Goal: Task Accomplishment & Management: Use online tool/utility

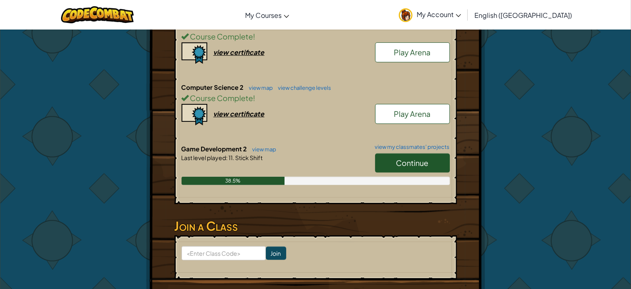
scroll to position [259, 0]
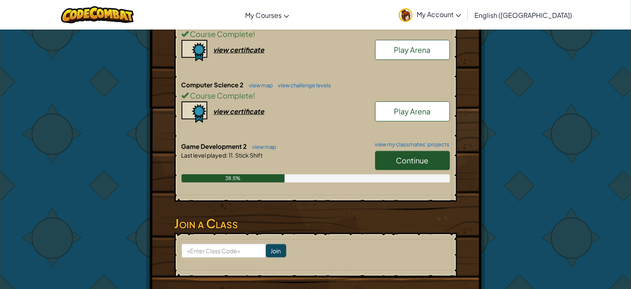
click at [401, 164] on link "Continue" at bounding box center [412, 160] width 75 height 19
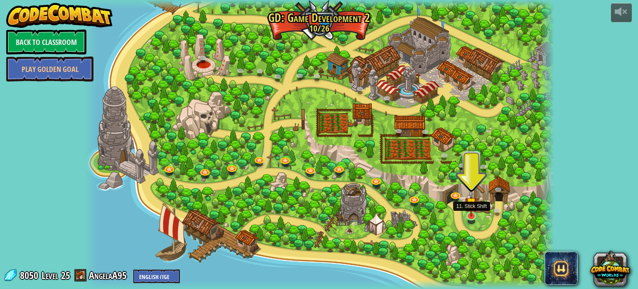
click at [475, 216] on img at bounding box center [471, 202] width 12 height 27
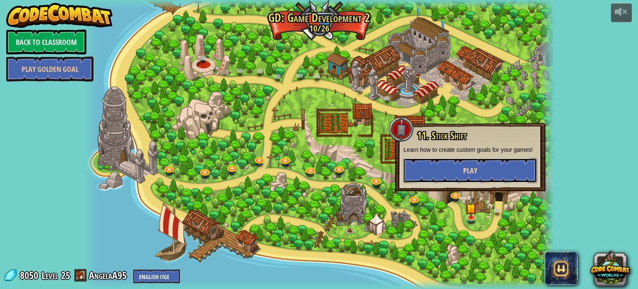
click at [476, 166] on span "Play" at bounding box center [470, 170] width 14 height 10
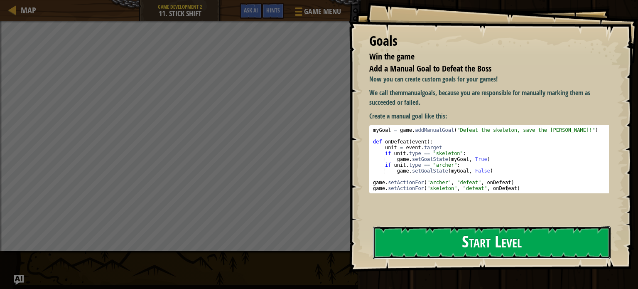
click at [485, 242] on button "Start Level" at bounding box center [492, 242] width 238 height 33
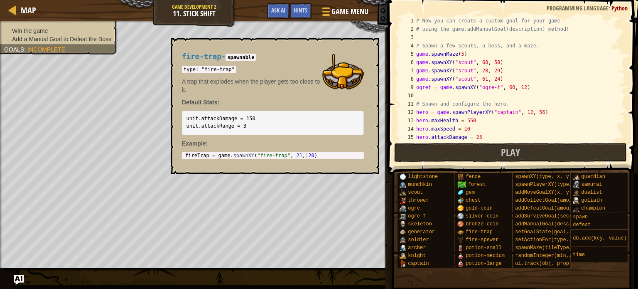
scroll to position [203, 0]
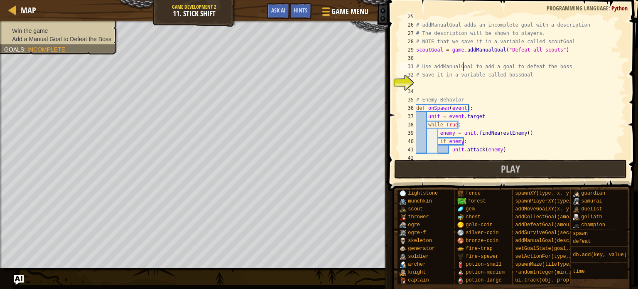
click at [463, 64] on div "# addManualGoal adds an incomplete goal with a description # The description wi…" at bounding box center [517, 91] width 204 height 158
type textarea "# Use addManualGoal to add a goal to defeat the boss"
click at [437, 87] on div "# addManualGoal adds an incomplete goal with a description # The description wi…" at bounding box center [517, 91] width 204 height 158
click at [427, 80] on div "# addManualGoal adds an incomplete goal with a description # The description wi…" at bounding box center [517, 91] width 204 height 158
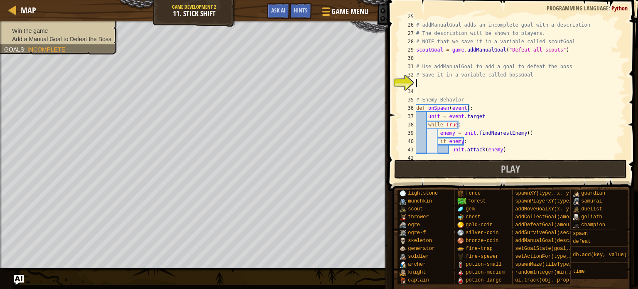
scroll to position [4, 0]
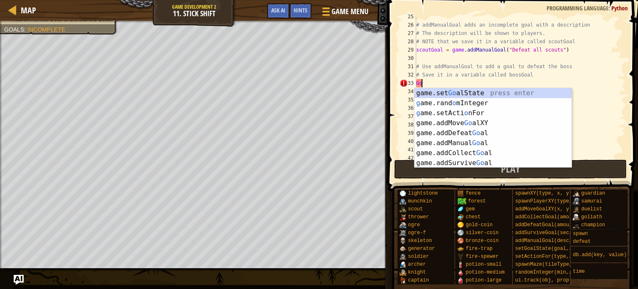
type textarea "G"
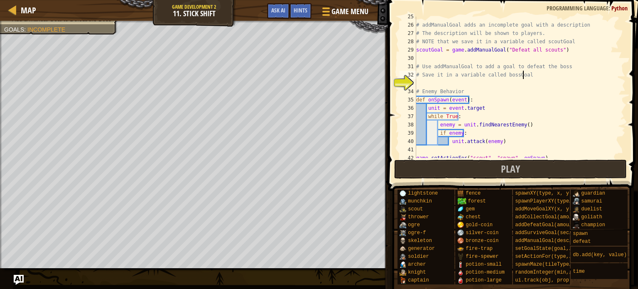
scroll to position [4, 8]
type textarea "# Save it in a variable called bossGoal"
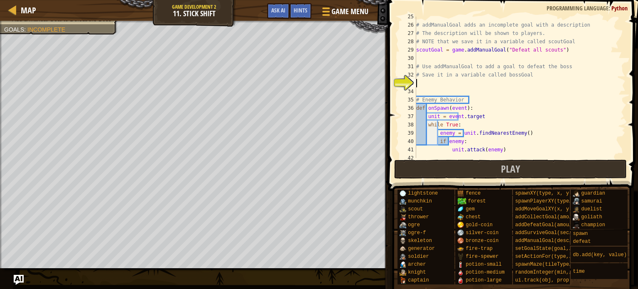
click at [415, 83] on div "33" at bounding box center [408, 83] width 17 height 8
type textarea "l"
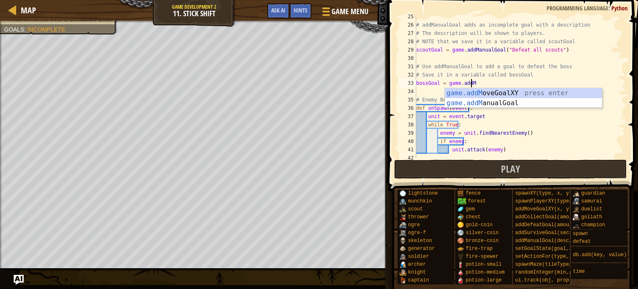
scroll to position [4, 4]
click at [526, 101] on div "game.addM oveGoalXY press enter game.addM anualGoal press enter" at bounding box center [523, 108] width 157 height 40
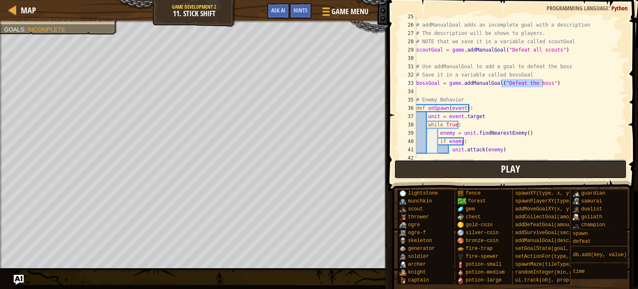
click at [519, 165] on span "Play" at bounding box center [510, 168] width 19 height 13
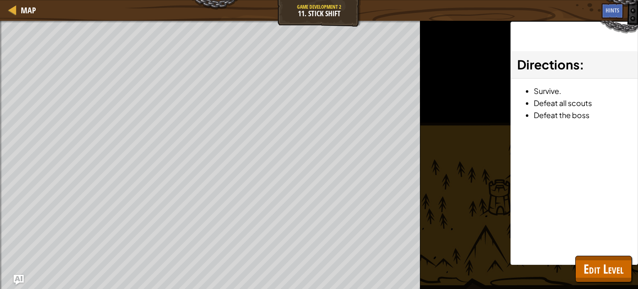
click at [550, 64] on span "Directions" at bounding box center [548, 65] width 62 height 16
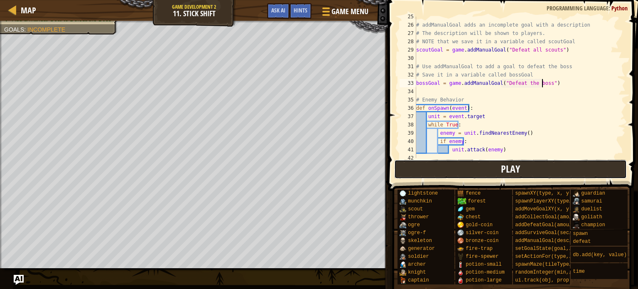
click at [439, 160] on button "Play" at bounding box center [510, 169] width 233 height 19
type textarea "bossGoal = game.addManualGoal("Defeat the boss ")"
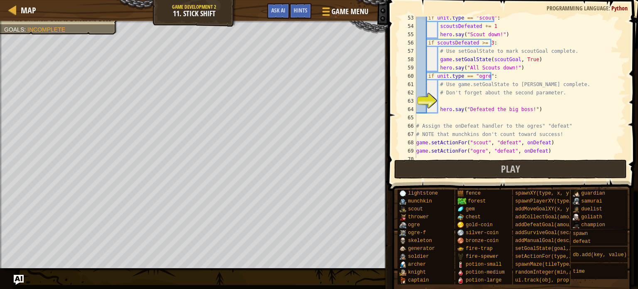
scroll to position [435, 0]
click at [469, 101] on div "if unit . type == "scout" : scoutsDefeated += 1 hero . say ( "Scout down!" ) if…" at bounding box center [517, 93] width 204 height 158
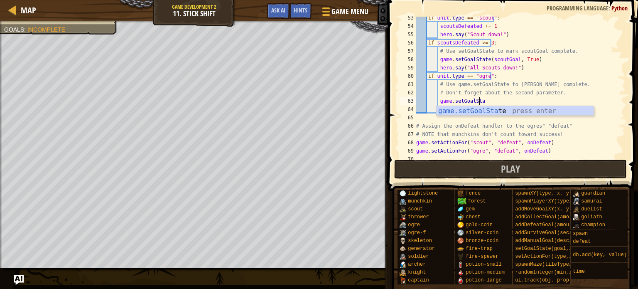
scroll to position [4, 5]
click at [554, 111] on div "game.setGoalState press enter" at bounding box center [515, 121] width 157 height 30
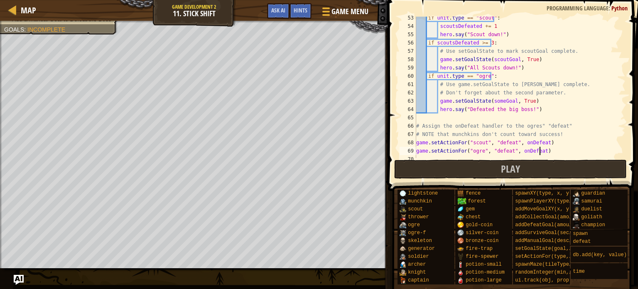
click at [595, 150] on div "if unit . type == "scout" : scoutsDefeated += 1 hero . say ( "Scout down!" ) if…" at bounding box center [517, 93] width 204 height 158
type textarea "game.setActionFor("ogre", "defeat", onDefeat)"
click at [590, 170] on button "Play" at bounding box center [510, 169] width 233 height 19
click at [560, 115] on div "if unit . type == "scout" : scoutsDefeated += 1 hero . say ( "Scout down!" ) if…" at bounding box center [517, 93] width 204 height 158
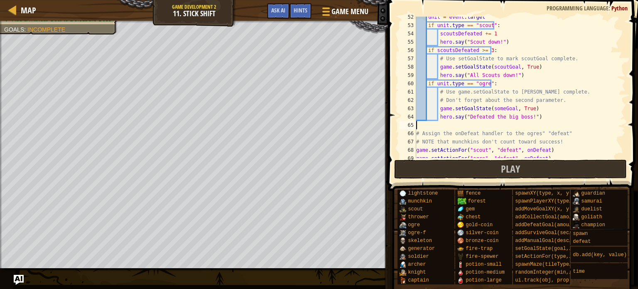
scroll to position [424, 0]
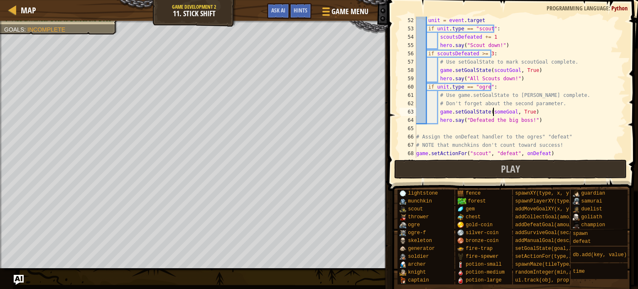
click at [494, 109] on div "unit = event . target if unit . type == "scout" : scoutsDefeated += 1 hero . sa…" at bounding box center [517, 95] width 204 height 158
click at [494, 109] on div "unit = event . target if unit . type == "scout" : scoutsDefeated += 1 hero . sa…" at bounding box center [517, 87] width 204 height 141
click at [494, 109] on div "unit = event . target if unit . type == "scout" : scoutsDefeated += 1 hero . sa…" at bounding box center [517, 95] width 204 height 158
click at [495, 112] on div "unit = event . target if unit . type == "scout" : scoutsDefeated += 1 hero . sa…" at bounding box center [517, 87] width 204 height 141
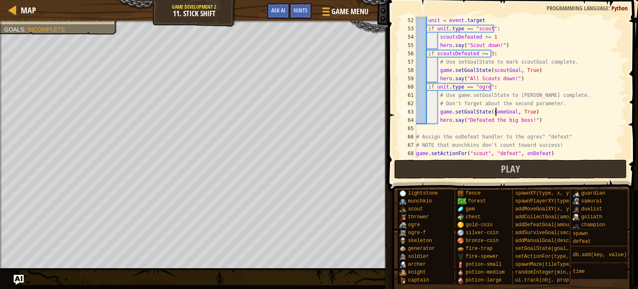
click at [497, 111] on div "unit = event . target if unit . type == "scout" : scoutsDefeated += 1 hero . sa…" at bounding box center [517, 95] width 204 height 158
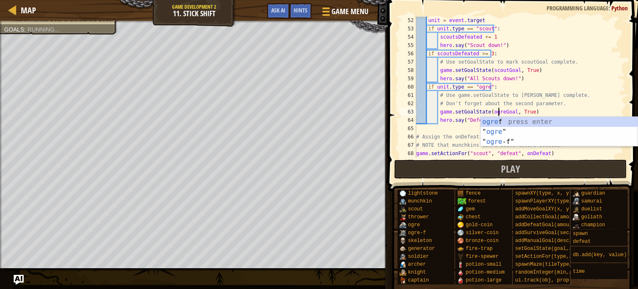
scroll to position [4, 7]
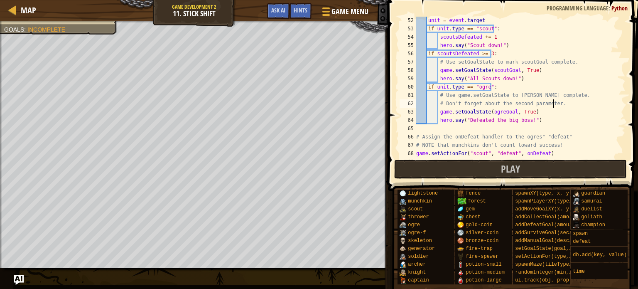
click at [580, 101] on div "unit = event . target if unit . type == "scout" : scoutsDefeated += 1 hero . sa…" at bounding box center [517, 95] width 204 height 158
type textarea "# Don't forget about the second parameter."
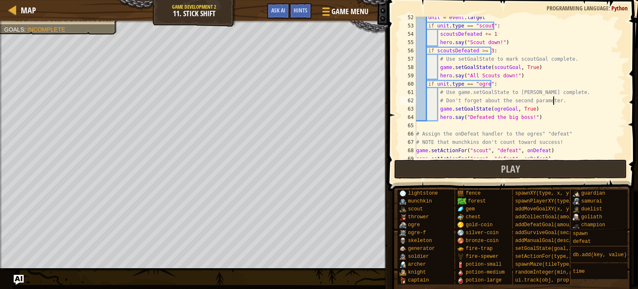
scroll to position [440, 0]
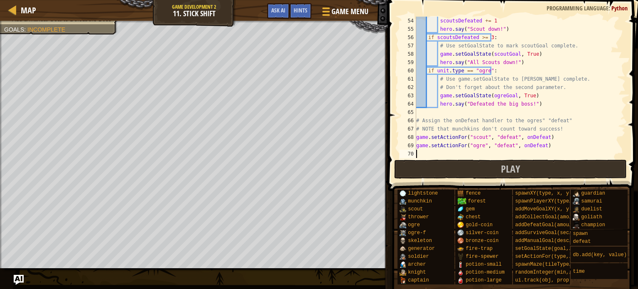
click at [424, 152] on div "scoutsDefeated += 1 hero . say ( "Scout down!" ) if scoutsDefeated >= 3 : # Use…" at bounding box center [517, 96] width 204 height 158
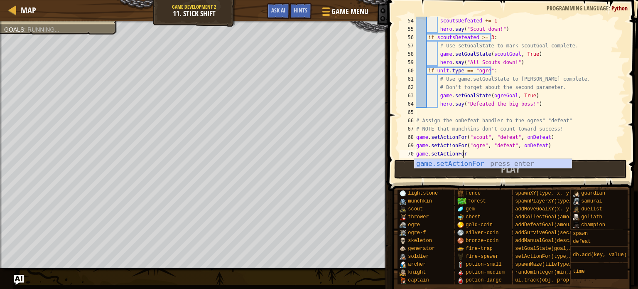
scroll to position [4, 3]
click at [468, 160] on div "game.setActionFor press enter" at bounding box center [493, 174] width 157 height 30
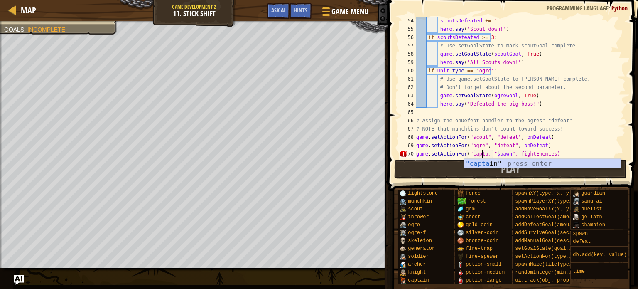
scroll to position [4, 6]
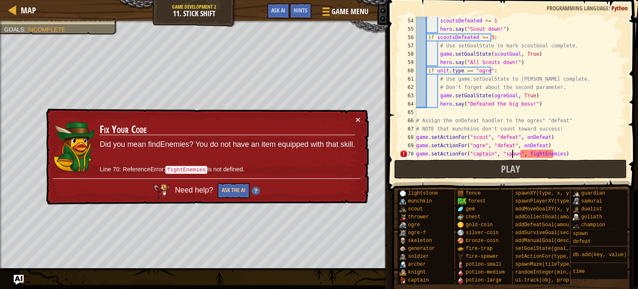
click at [514, 151] on div "scoutsDefeated += 1 hero . say ( "Scout down!" ) if scoutsDefeated >= 3 : # Use…" at bounding box center [517, 96] width 204 height 158
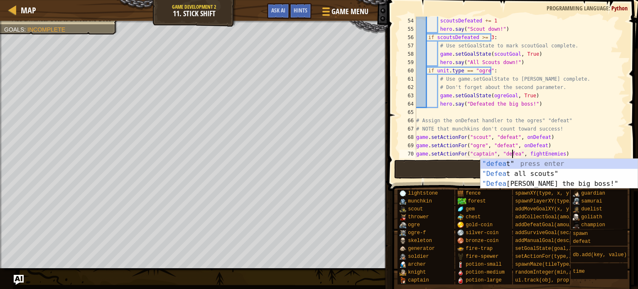
scroll to position [4, 8]
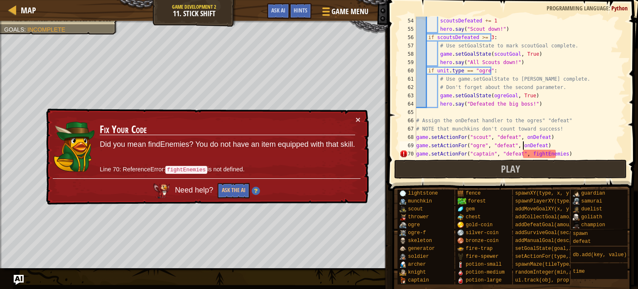
click at [523, 149] on div "scoutsDefeated += 1 hero . say ( "Scout down!" ) if scoutsDefeated >= 3 : # Use…" at bounding box center [517, 96] width 204 height 158
click at [525, 155] on div "scoutsDefeated += 1 hero . say ( "Scout down!" ) if scoutsDefeated >= 3 : # Use…" at bounding box center [517, 96] width 204 height 158
click at [554, 151] on div "scoutsDefeated += 1 hero . say ( "Scout down!" ) if scoutsDefeated >= 3 : # Use…" at bounding box center [517, 96] width 204 height 158
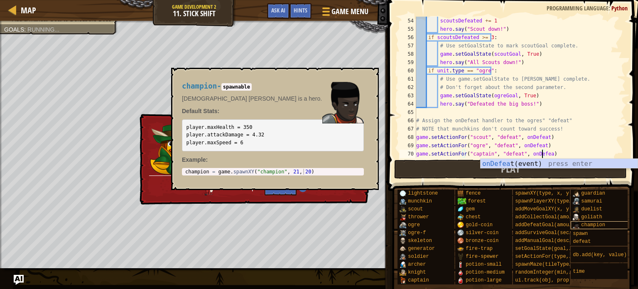
scroll to position [4, 10]
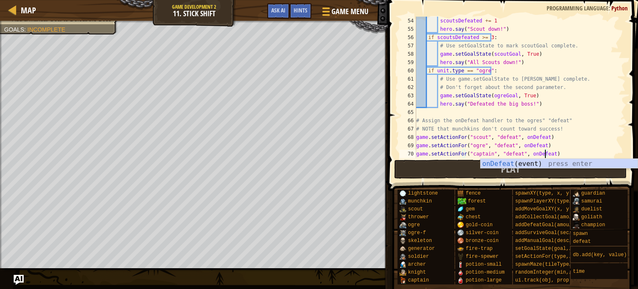
click at [588, 146] on div "scoutsDefeated += 1 hero . say ( "Scout down!" ) if scoutsDefeated >= 3 : # Use…" at bounding box center [517, 96] width 204 height 158
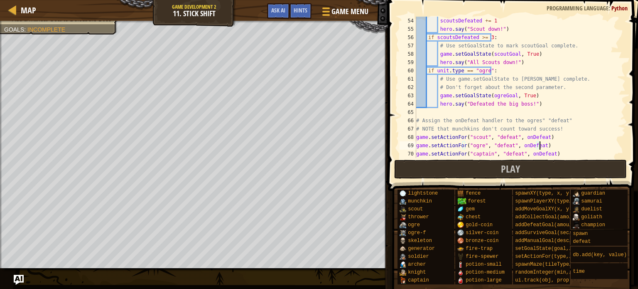
scroll to position [4, 10]
click at [583, 150] on div "scoutsDefeated += 1 hero . say ( "Scout down!" ) if scoutsDefeated >= 3 : # Use…" at bounding box center [517, 96] width 204 height 158
click at [579, 174] on button "Play" at bounding box center [510, 169] width 233 height 19
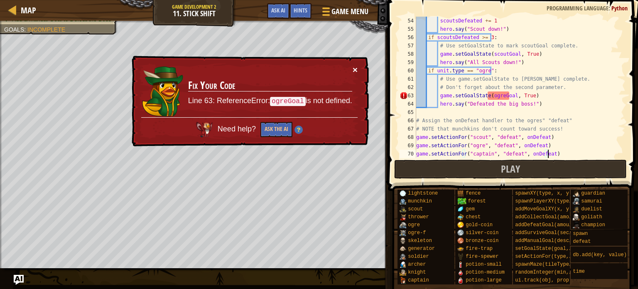
click at [357, 67] on button "×" at bounding box center [355, 69] width 5 height 9
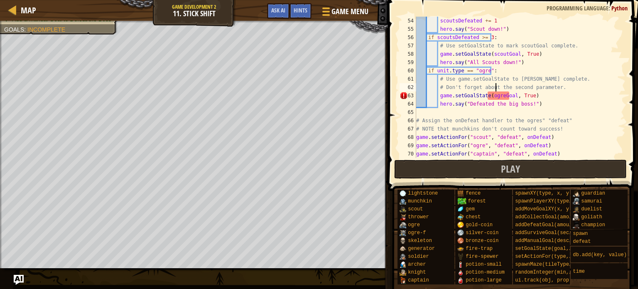
click at [496, 91] on div "scoutsDefeated += 1 hero . say ( "Scout down!" ) if scoutsDefeated >= 3 : # Use…" at bounding box center [517, 96] width 204 height 158
click at [499, 93] on div "scoutsDefeated += 1 hero . say ( "Scout down!" ) if scoutsDefeated >= 3 : # Use…" at bounding box center [517, 96] width 204 height 158
click at [511, 168] on span "Play" at bounding box center [510, 168] width 19 height 13
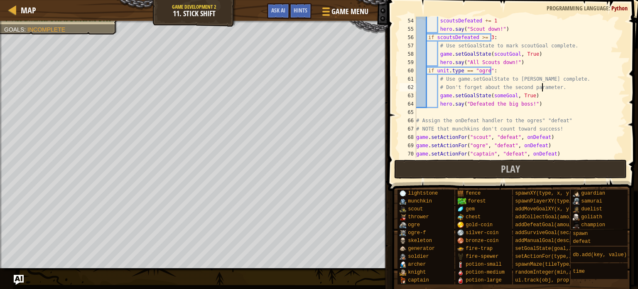
click at [542, 88] on div "scoutsDefeated += 1 hero . say ( "Scout down!" ) if scoutsDefeated >= 3 : # Use…" at bounding box center [517, 96] width 204 height 158
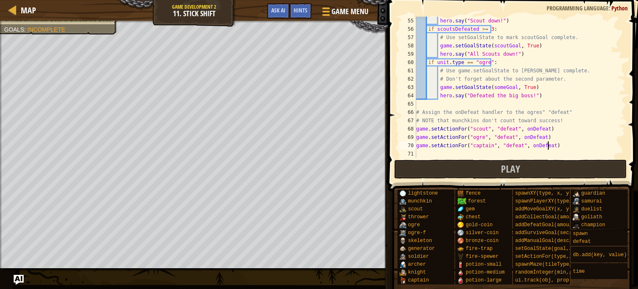
click at [559, 145] on div "hero . say ( "Scout down!" ) if scoutsDefeated >= 3 : # Use setGoalState to mar…" at bounding box center [517, 96] width 204 height 158
click at [538, 166] on button "Play" at bounding box center [510, 169] width 233 height 19
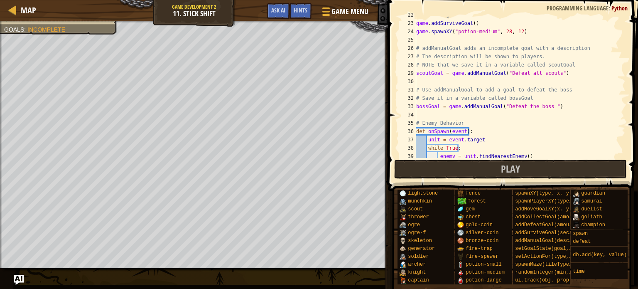
scroll to position [175, 0]
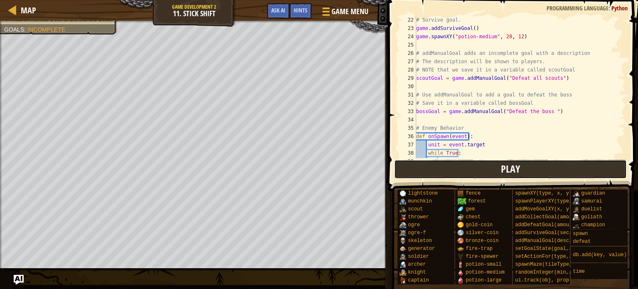
click at [507, 165] on span "Play" at bounding box center [510, 168] width 19 height 13
type textarea "game.setActionFor("captain", "defeat", onDefeat)"
click at [502, 171] on span "Play" at bounding box center [510, 168] width 19 height 13
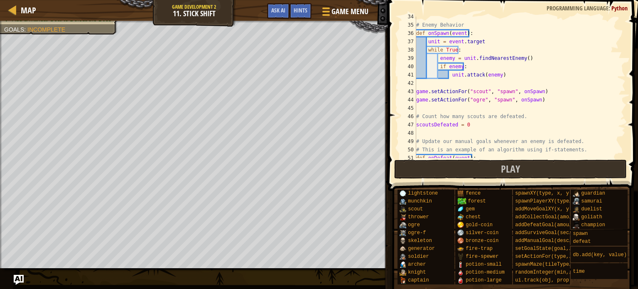
scroll to position [285, 0]
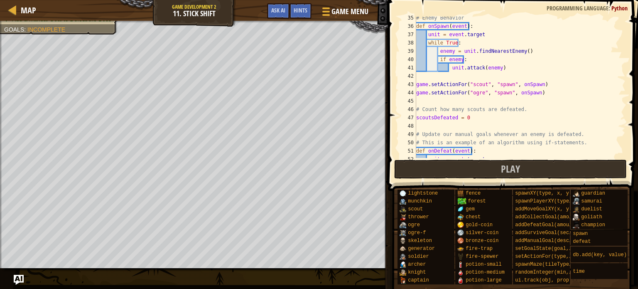
click at [553, 99] on div "# Enemy Behavior def onSpawn ( event ) : unit = event . target while True : ene…" at bounding box center [517, 93] width 204 height 158
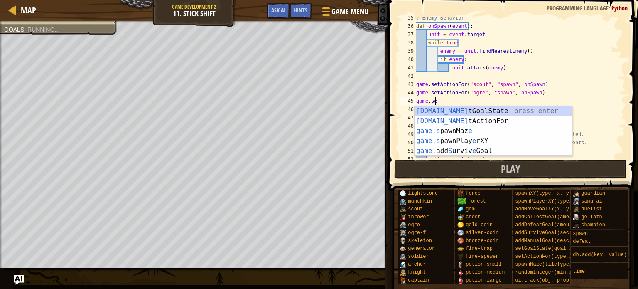
scroll to position [4, 1]
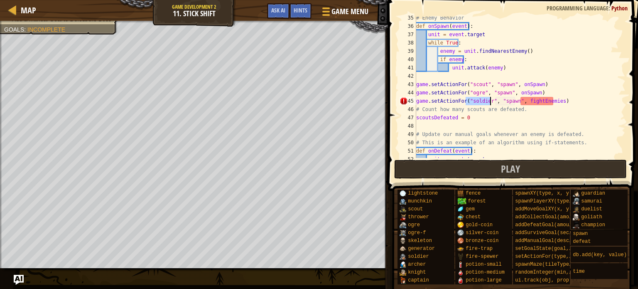
click at [479, 101] on div "# Enemy Behavior def onSpawn ( event ) : unit = event . target while True : ene…" at bounding box center [517, 87] width 204 height 141
click at [479, 101] on div "# Enemy Behavior def onSpawn ( event ) : unit = event . target while True : ene…" at bounding box center [517, 93] width 204 height 158
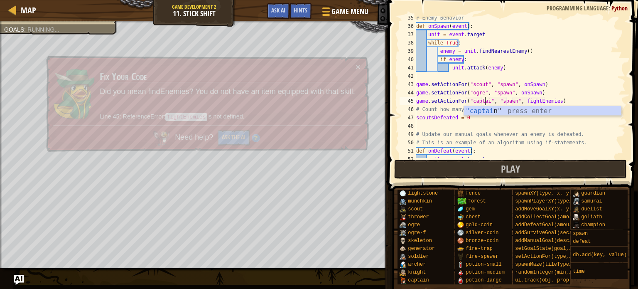
scroll to position [4, 6]
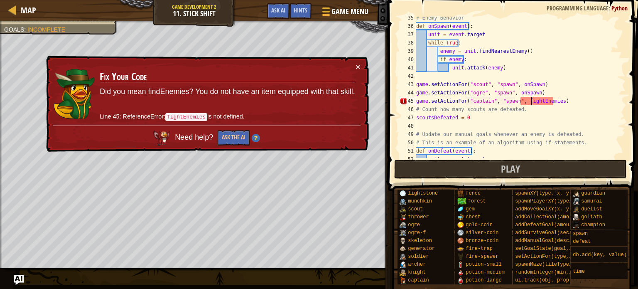
click at [532, 101] on div "# Enemy Behavior def onSpawn ( event ) : unit = event . target while True : ene…" at bounding box center [517, 93] width 204 height 158
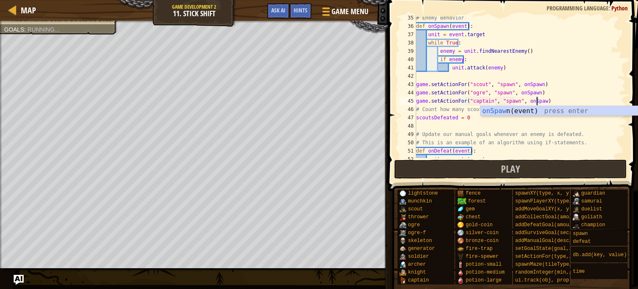
scroll to position [4, 10]
type textarea "game.setActionFor("captain", "spawn", onSpawn)"
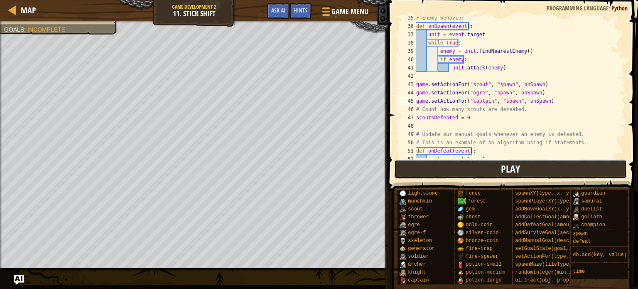
click at [515, 164] on span "Play" at bounding box center [510, 168] width 19 height 13
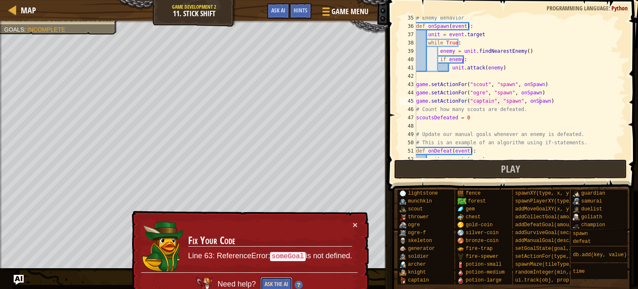
click at [276, 283] on button "Ask the AI" at bounding box center [277, 284] width 32 height 15
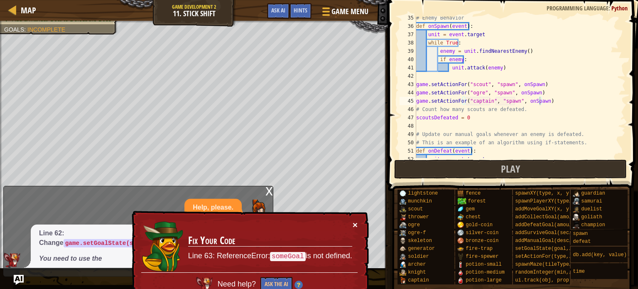
click at [357, 225] on button "×" at bounding box center [355, 226] width 5 height 9
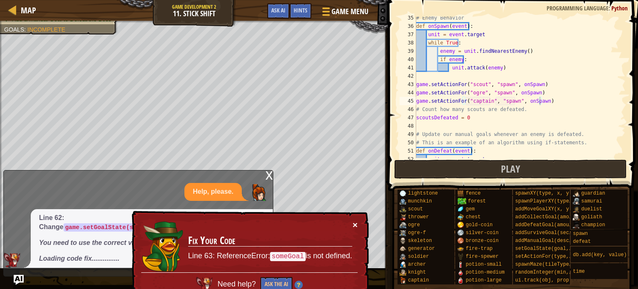
click at [356, 221] on button "×" at bounding box center [354, 223] width 5 height 9
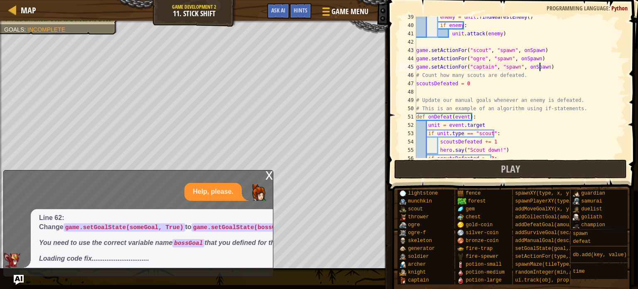
scroll to position [319, 0]
click at [547, 64] on div "enemy = unit . findNearestEnemy ( ) if enemy : unit . attack ( enemy ) game . s…" at bounding box center [517, 92] width 204 height 158
drag, startPoint x: 547, startPoint y: 64, endPoint x: 412, endPoint y: 65, distance: 135.0
click at [412, 65] on div "game.setActionFor("captain", "spawn", onSpawn) 39 40 41 42 43 44 45 46 47 48 49…" at bounding box center [512, 87] width 228 height 141
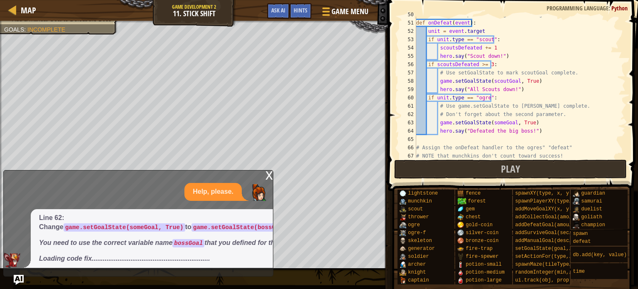
scroll to position [414, 0]
click at [492, 120] on div "# This is an example of an algorithm using if-statements. def onDefeat ( event …" at bounding box center [517, 89] width 204 height 158
click at [492, 120] on div "# This is an example of an algorithm using if-statements. def onDefeat ( event …" at bounding box center [517, 87] width 204 height 141
click at [500, 121] on div "# This is an example of an algorithm using if-statements. def onDefeat ( event …" at bounding box center [517, 89] width 204 height 158
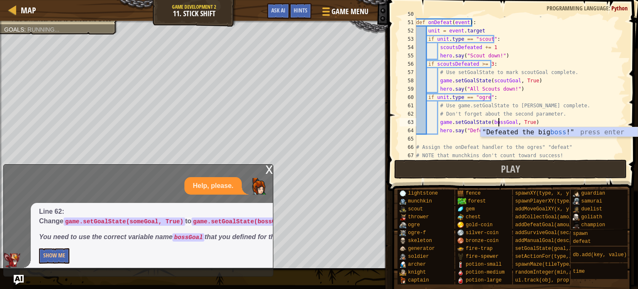
scroll to position [4, 7]
type textarea "game.setGoalState(bossGoal, [PERSON_NAME])"
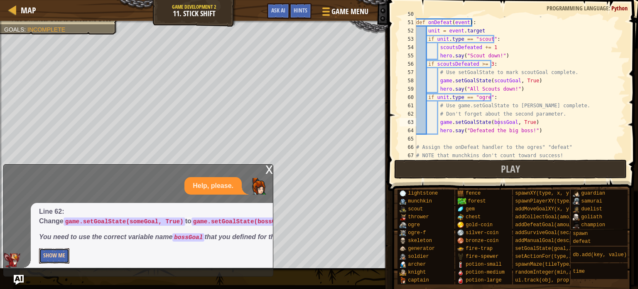
click at [65, 251] on button "Show Me" at bounding box center [54, 255] width 30 height 15
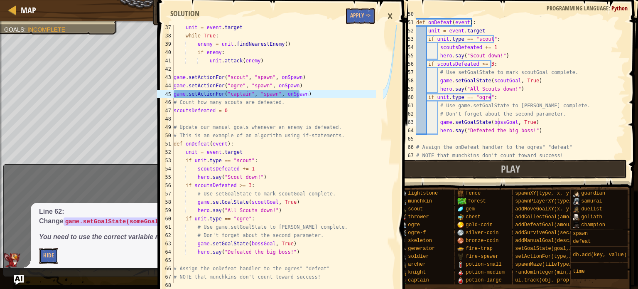
scroll to position [332, 0]
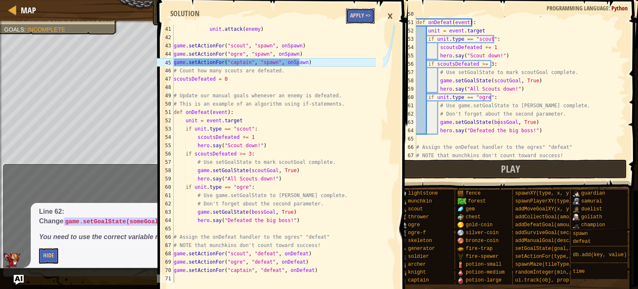
click at [355, 15] on button "Apply =>" at bounding box center [360, 15] width 29 height 15
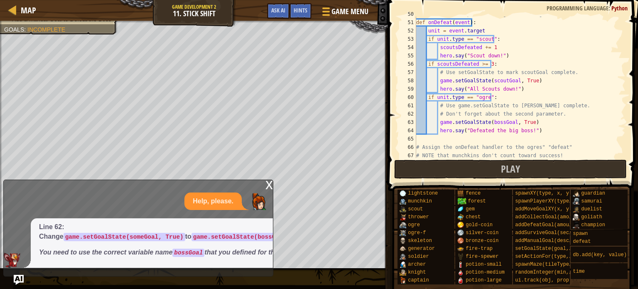
click at [271, 180] on div "x" at bounding box center [268, 184] width 7 height 8
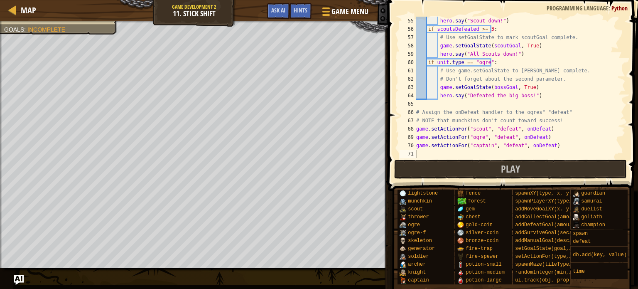
scroll to position [449, 0]
click at [514, 171] on span "Play" at bounding box center [510, 168] width 19 height 13
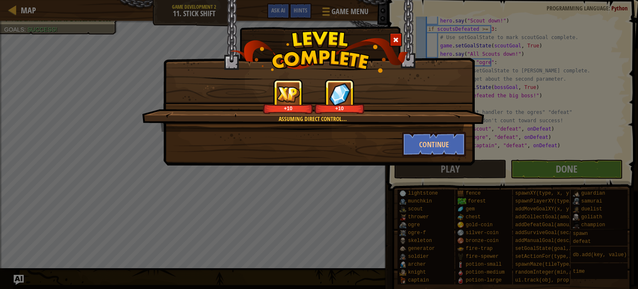
click at [398, 37] on span at bounding box center [396, 40] width 6 height 6
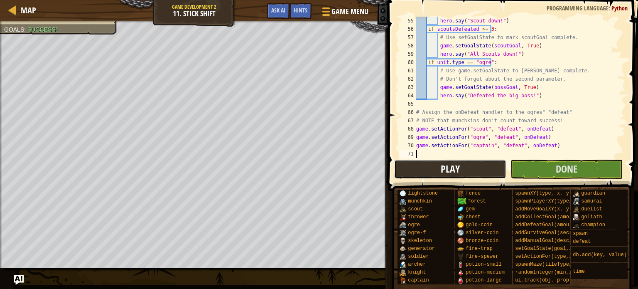
click at [462, 167] on button "Play" at bounding box center [450, 169] width 112 height 19
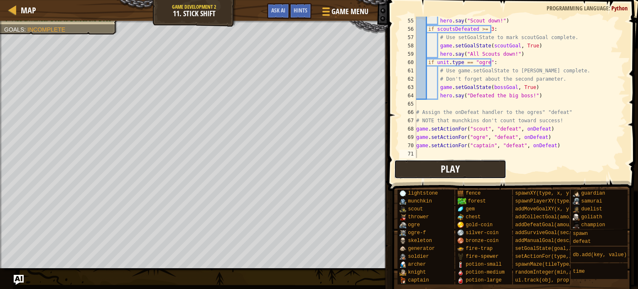
click at [467, 173] on button "Play" at bounding box center [450, 169] width 112 height 19
click at [457, 165] on span "Play" at bounding box center [450, 168] width 19 height 13
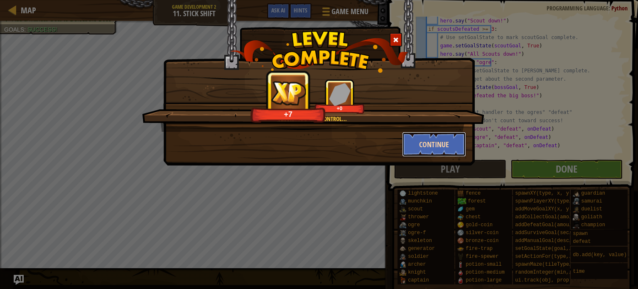
click at [442, 141] on button "Continue" at bounding box center [434, 144] width 64 height 25
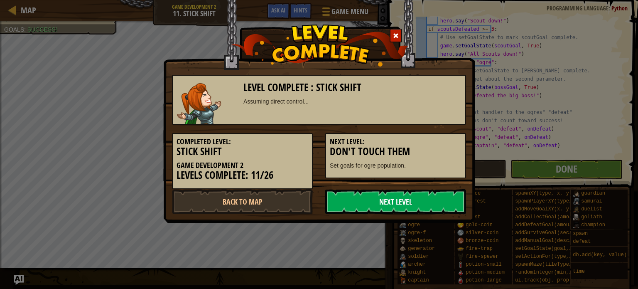
click at [404, 201] on link "Next Level" at bounding box center [395, 201] width 141 height 25
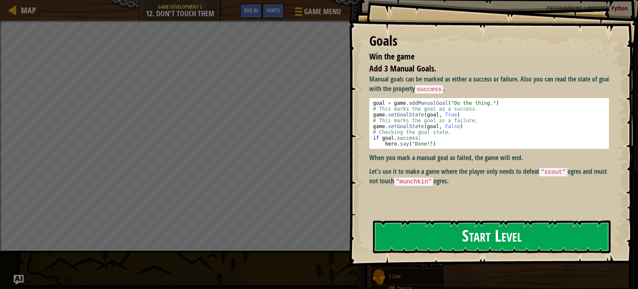
click at [466, 238] on button "Start Level" at bounding box center [492, 236] width 238 height 33
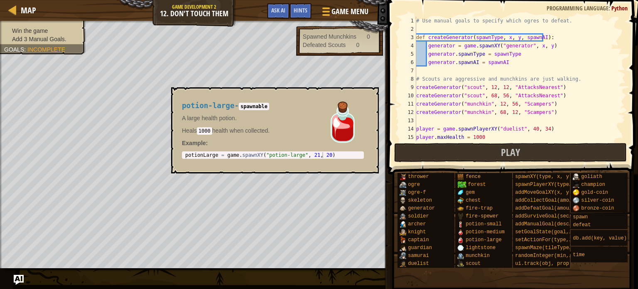
scroll to position [286, 0]
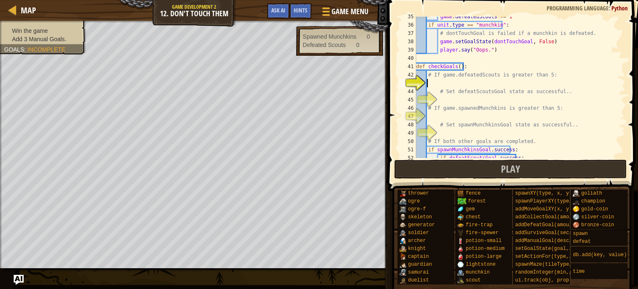
drag, startPoint x: 433, startPoint y: 80, endPoint x: 433, endPoint y: 69, distance: 10.8
click at [434, 74] on div "game . defeatedScouts += 1 if unit . type == "munchkin" : # dontTouchGoal is fa…" at bounding box center [517, 91] width 204 height 158
type textarea "# If game.defeatedScouts is greater than 5:"
click at [453, 83] on div "game . defeatedScouts += 1 if unit . type == "munchkin" : # dontTouchGoal is fa…" at bounding box center [517, 87] width 204 height 141
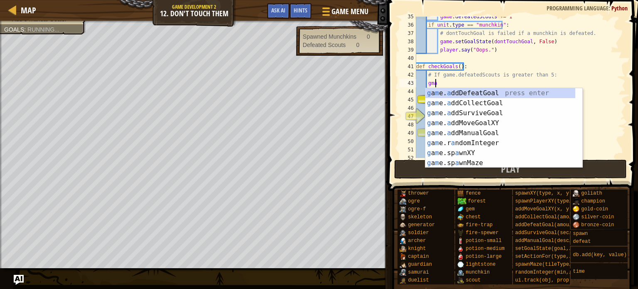
scroll to position [4, 0]
type textarea "g"
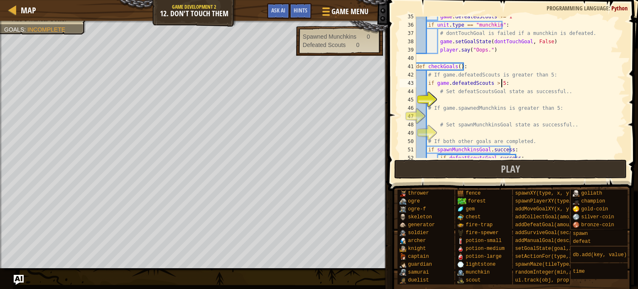
scroll to position [4, 7]
click at [455, 94] on div "game . defeatedScouts += 1 if unit . type == "munchkin" : # dontTouchGoal is fa…" at bounding box center [517, 91] width 204 height 158
type textarea "# Set defeatScoutsGoal state as successful.."
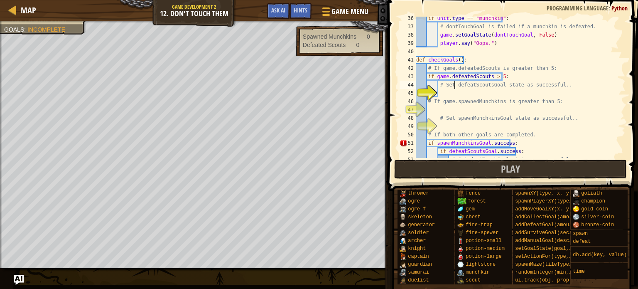
scroll to position [293, 0]
click at [452, 95] on div "if unit . type == "munchkin" : # dontTouchGoal is failed if a munchkin is defea…" at bounding box center [517, 93] width 204 height 158
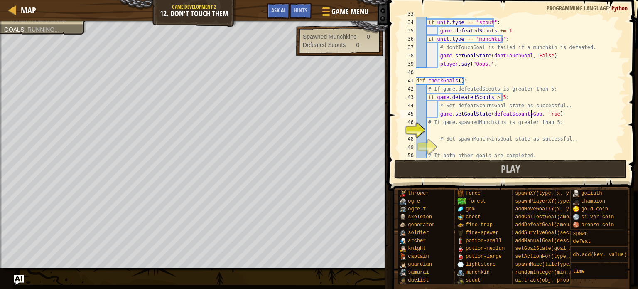
scroll to position [4, 10]
click at [563, 123] on div "unit = event . target if unit . type == "scout" : game . defeatedScouts += 1 if…" at bounding box center [517, 89] width 204 height 158
type textarea "# If game.spawnedMunchkins is greater than 5:"
click at [439, 133] on div "unit = event . target if unit . type == "scout" : game . defeatedScouts += 1 if…" at bounding box center [517, 89] width 204 height 158
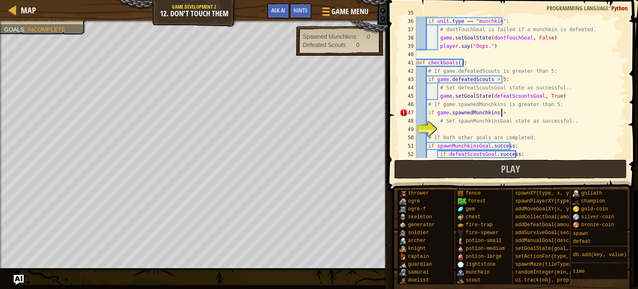
scroll to position [4, 7]
click at [552, 174] on button "Play" at bounding box center [510, 169] width 233 height 19
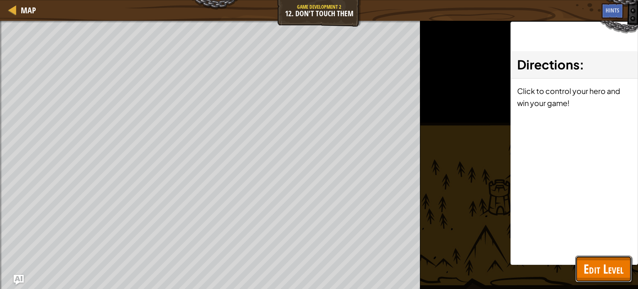
click at [614, 260] on span "Edit Level" at bounding box center [604, 268] width 40 height 17
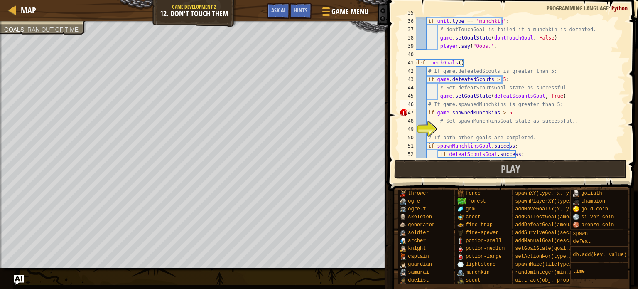
click at [517, 107] on div "game . defeatedScouts += 1 if unit . type == "munchkin" : # dontTouchGoal is fa…" at bounding box center [517, 88] width 204 height 158
click at [511, 111] on div "game . defeatedScouts += 1 if unit . type == "munchkin" : # dontTouchGoal is fa…" at bounding box center [517, 88] width 204 height 158
click at [442, 123] on div "game . defeatedScouts += 1 if unit . type == "munchkin" : # dontTouchGoal is fa…" at bounding box center [517, 88] width 204 height 158
type textarea "# Set spawnMunchkinsGoal state as successful.."
click at [442, 124] on div "game . defeatedScouts += 1 if unit . type == "munchkin" : # dontTouchGoal is fa…" at bounding box center [517, 88] width 204 height 158
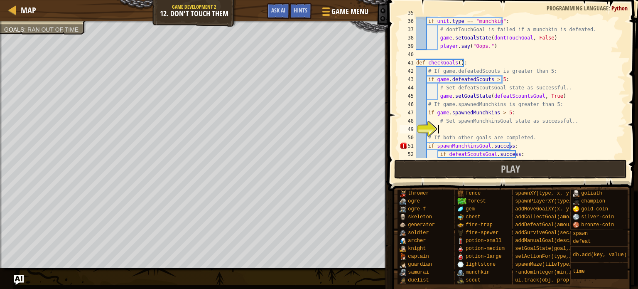
click at [441, 127] on div "game . defeatedScouts += 1 if unit . type == "munchkin" : # dontTouchGoal is fa…" at bounding box center [517, 88] width 204 height 158
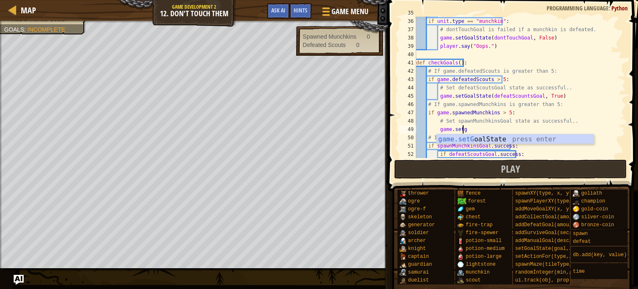
scroll to position [4, 3]
click at [510, 137] on div "game.setG oalState press enter" at bounding box center [515, 149] width 157 height 30
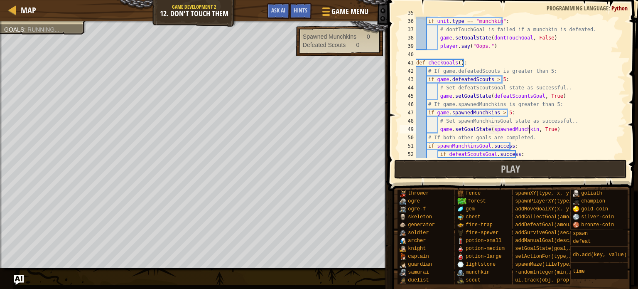
scroll to position [4, 10]
click at [557, 126] on div "game . defeatedScouts += 1 if unit . type == "munchkin" : # dontTouchGoal is fa…" at bounding box center [517, 88] width 204 height 158
click at [427, 134] on div "game . defeatedScouts += 1 if unit . type == "munchkin" : # dontTouchGoal is fa…" at bounding box center [517, 88] width 204 height 158
click at [581, 124] on div "game . defeatedScouts += 1 if unit . type == "munchkin" : # dontTouchGoal is fa…" at bounding box center [517, 88] width 204 height 158
click at [529, 129] on div "game . defeatedScouts += 1 if unit . type == "munchkin" : # dontTouchGoal is fa…" at bounding box center [517, 88] width 204 height 158
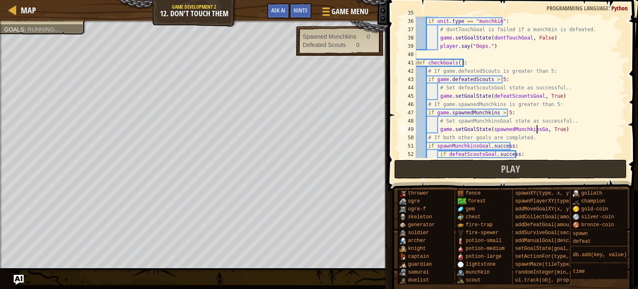
scroll to position [4, 10]
click at [605, 141] on div "game . defeatedScouts += 1 if unit . type == "munchkin" : # dontTouchGoal is fa…" at bounding box center [517, 88] width 204 height 158
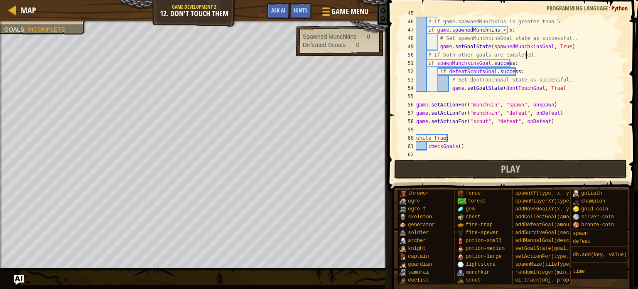
scroll to position [374, 0]
click at [596, 159] on span at bounding box center [514, 83] width 257 height 215
drag, startPoint x: 583, startPoint y: 159, endPoint x: 581, endPoint y: 170, distance: 11.4
click at [581, 170] on button "Play" at bounding box center [510, 169] width 233 height 19
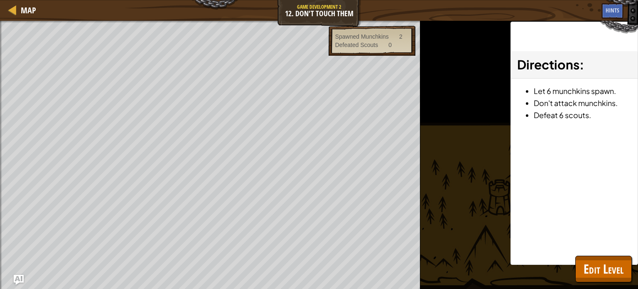
click at [631, 103] on div "Directions : Let 6 munchkins spawn. Don't attack munchkins. Defeat 6 scouts." at bounding box center [575, 143] width 128 height 243
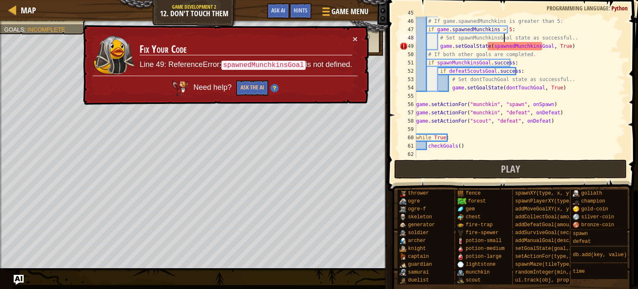
click at [503, 41] on div "game . setGoalState ( defeatScountsGoal , True ) # If game.spawnedMunchkins is …" at bounding box center [517, 88] width 204 height 158
click at [506, 47] on div "game . setGoalState ( defeatScountsGoal , True ) # If game.spawnedMunchkins is …" at bounding box center [517, 88] width 204 height 158
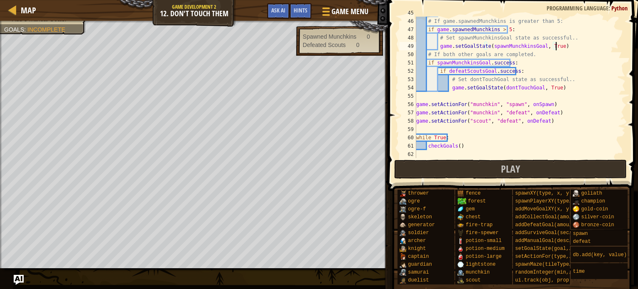
click at [579, 43] on div "game . setGoalState ( defeatScountsGoal , True ) # If game.spawnedMunchkins is …" at bounding box center [517, 88] width 204 height 158
click at [509, 170] on span "Play" at bounding box center [510, 168] width 19 height 13
click at [486, 171] on button "Play" at bounding box center [510, 169] width 233 height 19
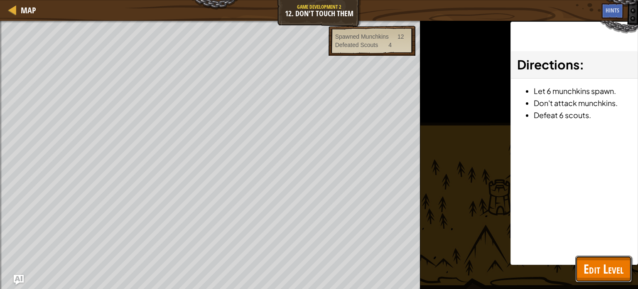
click at [602, 264] on span "Edit Level" at bounding box center [604, 268] width 40 height 17
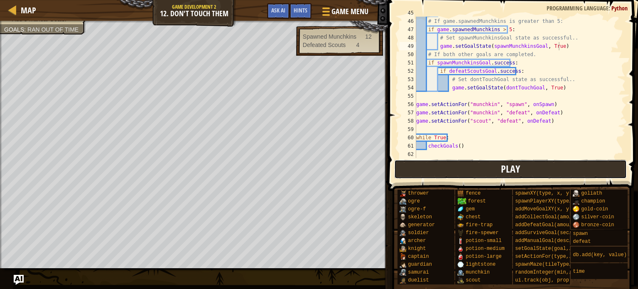
click at [503, 169] on span "Play" at bounding box center [510, 168] width 19 height 13
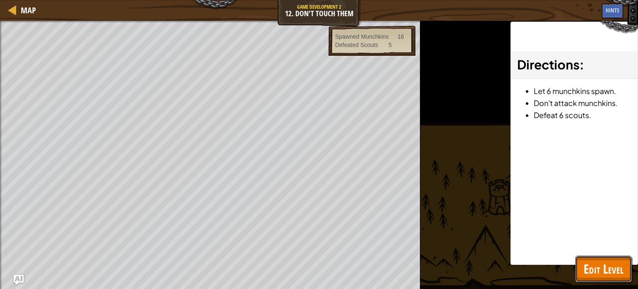
click at [607, 261] on span "Edit Level" at bounding box center [604, 268] width 40 height 17
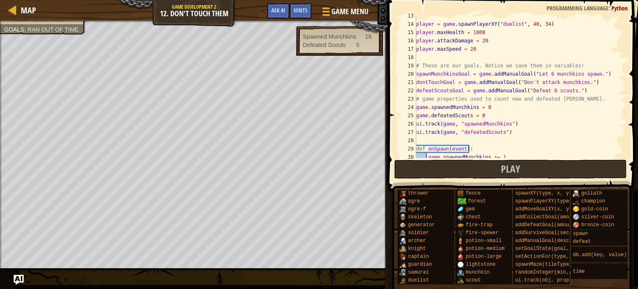
scroll to position [107, 0]
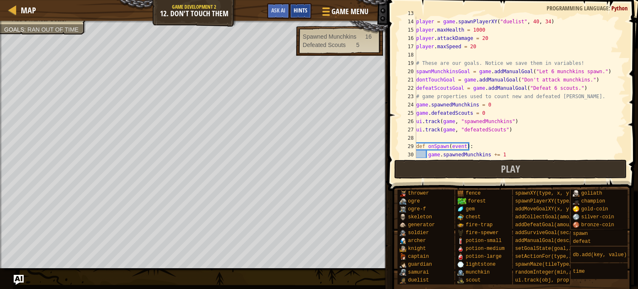
click at [301, 10] on span "Hints" at bounding box center [301, 10] width 14 height 8
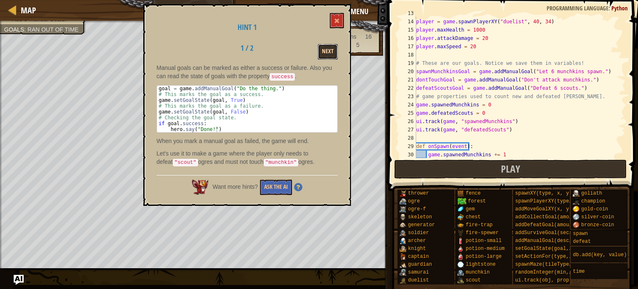
click at [335, 46] on button "Next" at bounding box center [328, 51] width 20 height 15
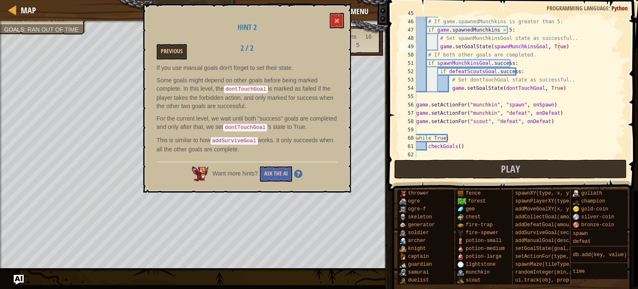
scroll to position [373, 0]
click at [275, 171] on button "Ask the AI" at bounding box center [276, 173] width 32 height 15
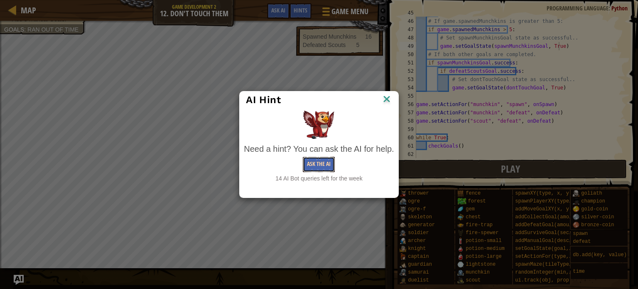
click at [311, 166] on button "Ask the AI" at bounding box center [319, 164] width 32 height 15
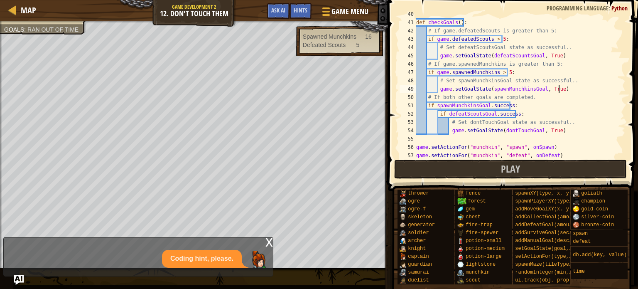
scroll to position [327, 0]
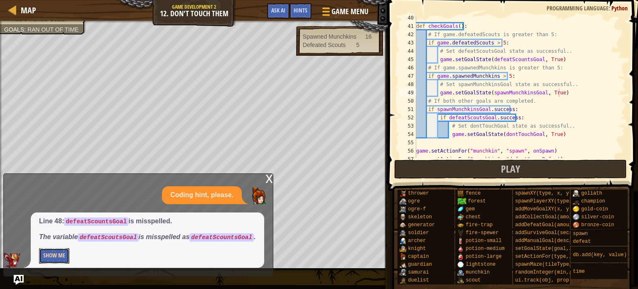
click at [60, 252] on button "Show Me" at bounding box center [54, 255] width 30 height 15
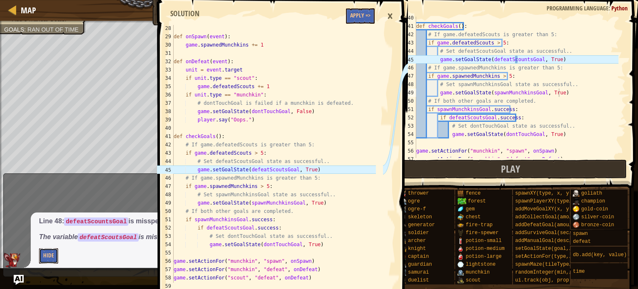
scroll to position [225, 0]
click at [520, 61] on div "def checkGoals ( ) : # If game.defeatedScouts is greater than 5: if game . defe…" at bounding box center [517, 93] width 204 height 158
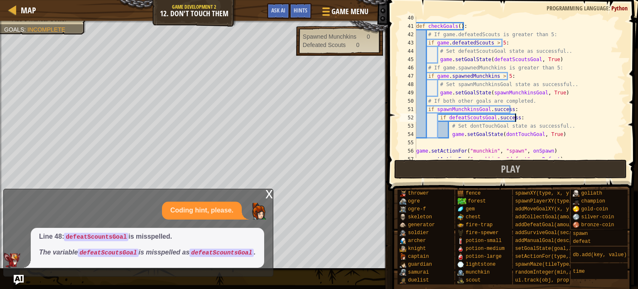
click at [565, 120] on div "def checkGoals ( ) : # If game.defeatedScouts is greater than 5: if game . defe…" at bounding box center [517, 93] width 204 height 158
type textarea "if defeatScoutsGoal.success:"
click at [24, 279] on div "Map Game Development 2 12. Don't Touch Them Game Menu Done Hints Ask AI 28 29 3…" at bounding box center [319, 144] width 638 height 289
click at [17, 276] on img "Ask AI" at bounding box center [18, 279] width 11 height 11
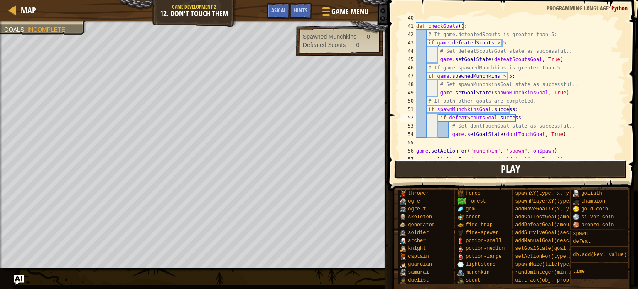
click at [512, 164] on span "Play" at bounding box center [510, 168] width 19 height 13
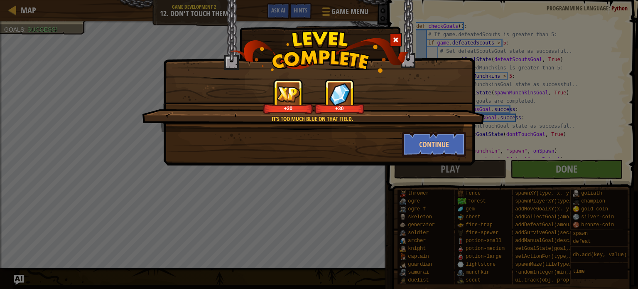
click at [401, 36] on div at bounding box center [396, 40] width 12 height 14
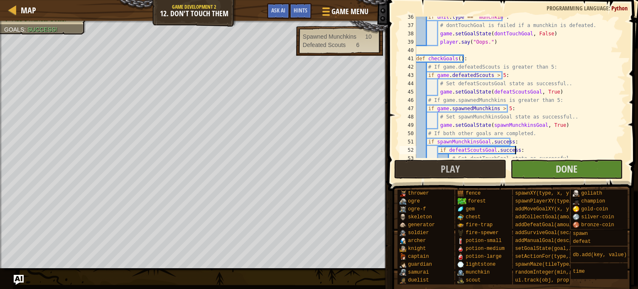
scroll to position [293, 0]
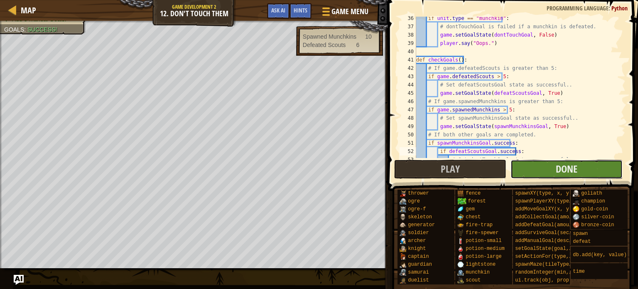
click at [542, 170] on button "Done" at bounding box center [567, 169] width 112 height 19
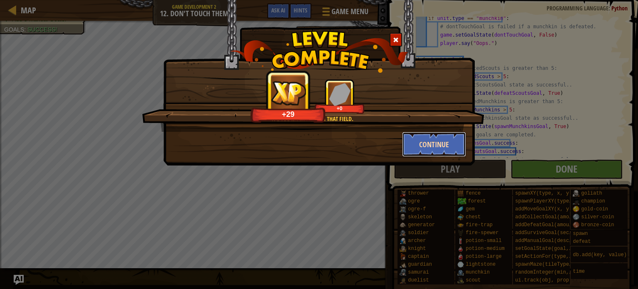
click at [423, 136] on button "Continue" at bounding box center [434, 144] width 64 height 25
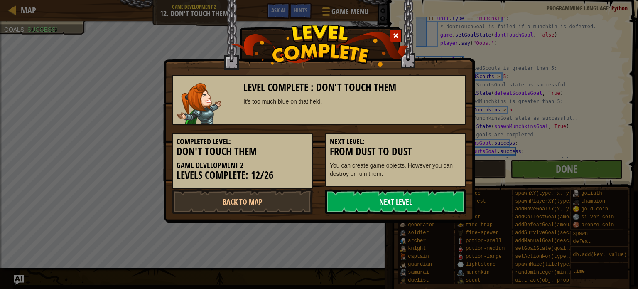
click at [368, 198] on link "Next Level" at bounding box center [395, 201] width 141 height 25
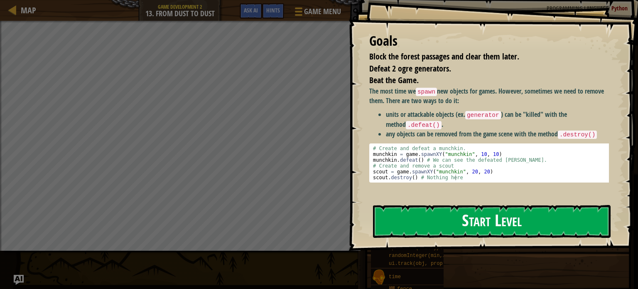
click at [482, 215] on button "Start Level" at bounding box center [492, 221] width 238 height 33
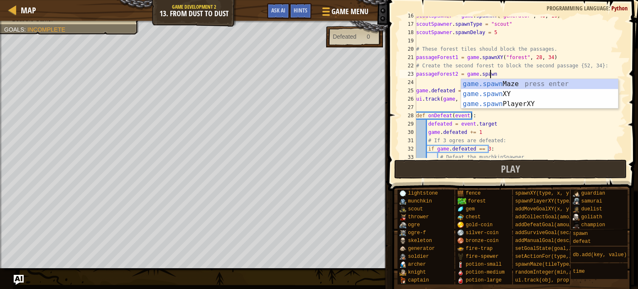
scroll to position [4, 6]
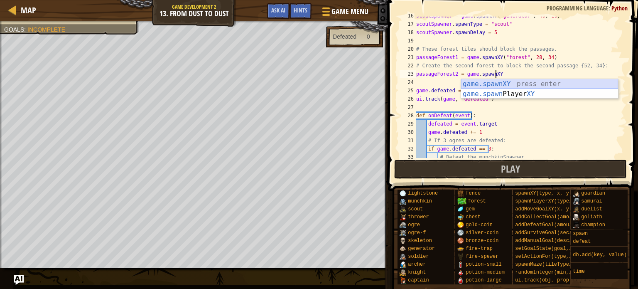
click at [552, 79] on div "game.spawnXY press enter game.spawn Player XY press enter" at bounding box center [539, 99] width 157 height 40
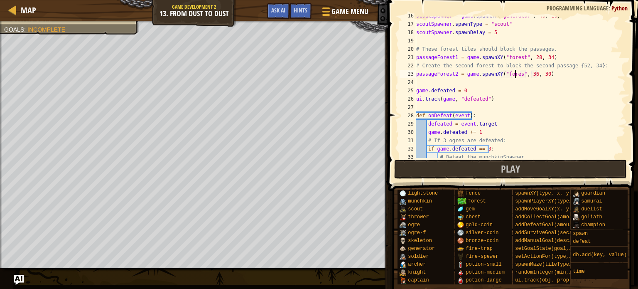
scroll to position [4, 8]
click at [531, 71] on div "scoutSpawner = game . spawnXY ( "generator" , 40 , 10 ) scoutSpawner . spawnTyp…" at bounding box center [517, 91] width 204 height 158
click at [541, 69] on div "scoutSpawner = game . spawnXY ( "generator" , 40 , 10 ) scoutSpawner . spawnTyp…" at bounding box center [517, 91] width 204 height 158
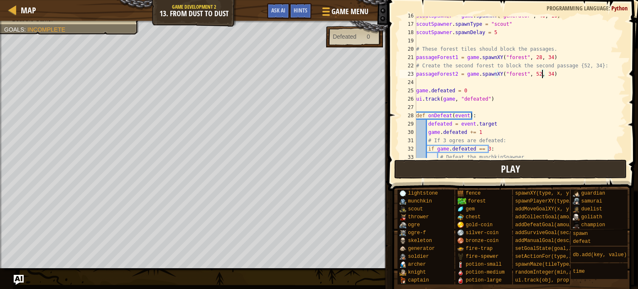
type textarea "passageForest2 = game.spawnXY("forest", 52, 34)"
click at [528, 160] on button "Play" at bounding box center [510, 169] width 233 height 19
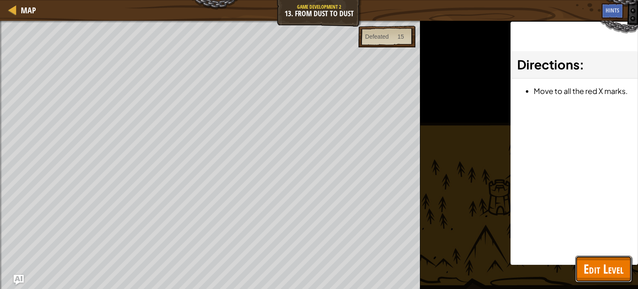
click at [587, 261] on span "Edit Level" at bounding box center [604, 268] width 40 height 17
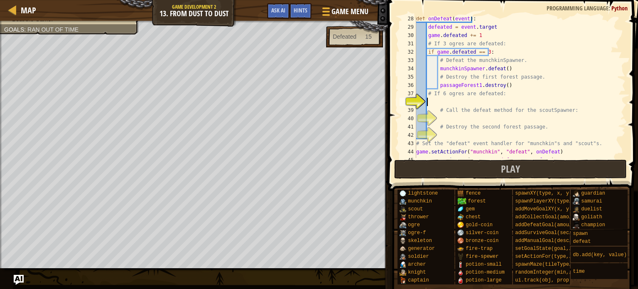
scroll to position [4, 0]
click at [439, 100] on div "def onDefeat ( event ) : defeated = event . target game . defeated += 1 # If 3 …" at bounding box center [517, 94] width 204 height 158
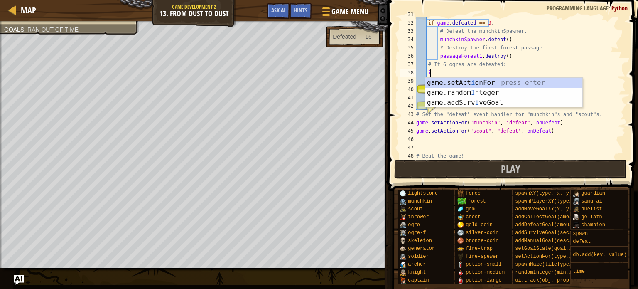
scroll to position [4, 0]
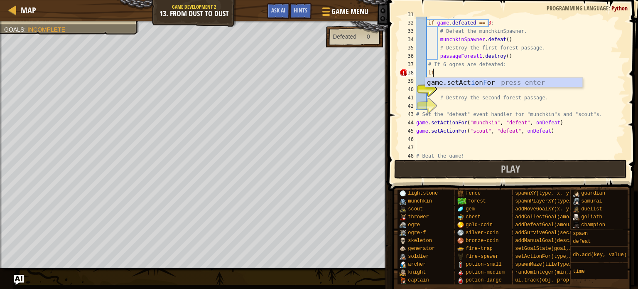
type textarea "i"
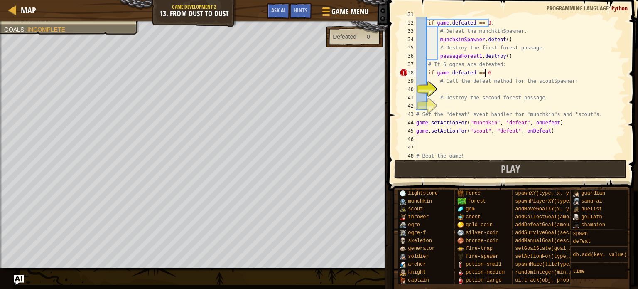
scroll to position [4, 5]
type textarea "if game.defeated == 6:"
click at [445, 88] on div "# If 3 ogres are defeated: if game . defeated == 3 : # Defeat the munchkinSpawn…" at bounding box center [517, 89] width 204 height 158
type textarea "S"
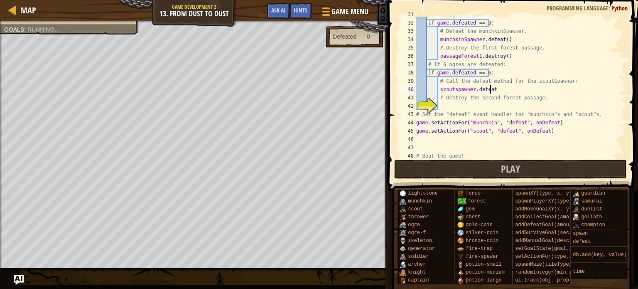
scroll to position [4, 5]
click at [453, 86] on div "# If 3 ogres are defeated: if game . defeated == 3 : # Defeat the munchkinSpawn…" at bounding box center [517, 89] width 204 height 158
click at [512, 83] on div "# If 3 ogres are defeated: if game . defeated == 3 : # Defeat the munchkinSpawn…" at bounding box center [517, 89] width 204 height 158
click at [492, 88] on div "# If 3 ogres are defeated: if game . defeated == 3 : # Defeat the munchkinSpawn…" at bounding box center [517, 89] width 204 height 158
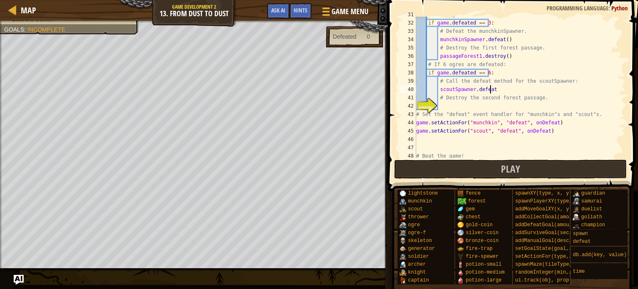
scroll to position [4, 6]
type textarea "scoutSpawner.defeat()"
click at [449, 109] on div "# If 3 ogres are defeated: if game . defeated == 3 : # Defeat the munchkinSpawn…" at bounding box center [517, 89] width 204 height 158
click at [492, 103] on div "# If 3 ogres are defeated: if game . defeated == 3 : # Defeat the munchkinSpawn…" at bounding box center [517, 89] width 204 height 158
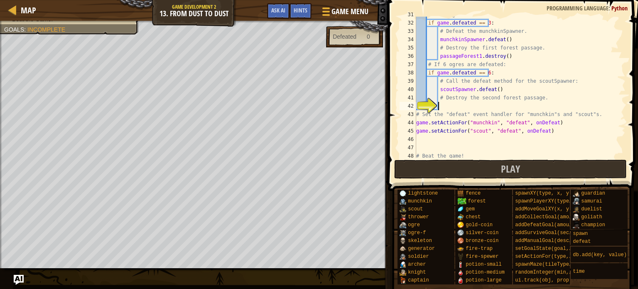
type textarea "D"
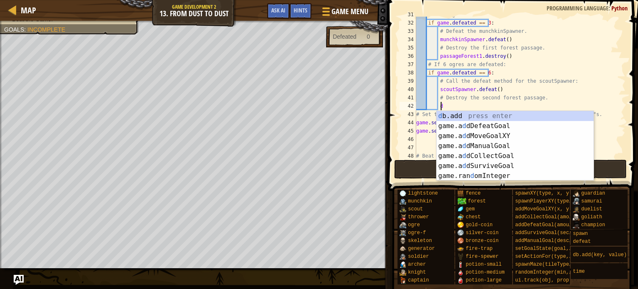
scroll to position [4, 2]
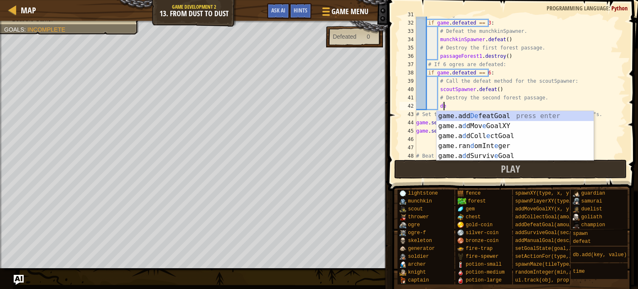
type textarea "d"
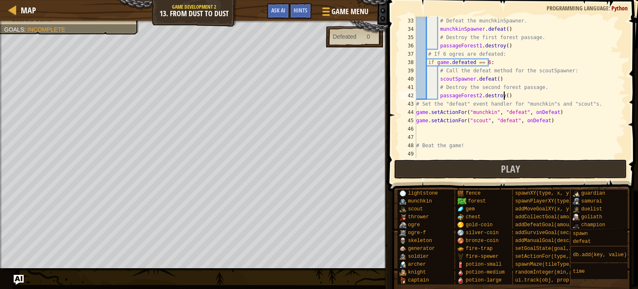
scroll to position [266, 0]
type textarea "passageForest2.destroy()"
click at [480, 168] on button "Play" at bounding box center [510, 169] width 233 height 19
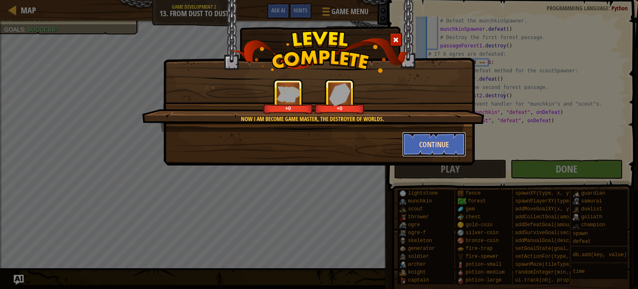
click at [419, 147] on button "Continue" at bounding box center [434, 144] width 64 height 25
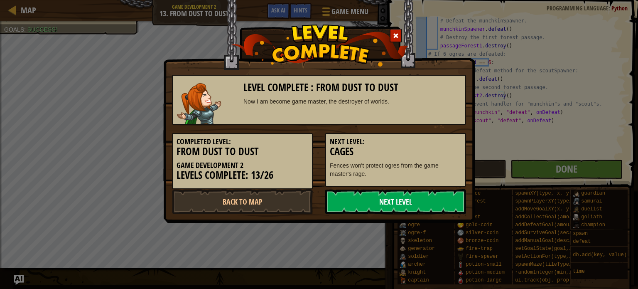
click at [382, 203] on link "Next Level" at bounding box center [395, 201] width 141 height 25
